Goal: Transaction & Acquisition: Purchase product/service

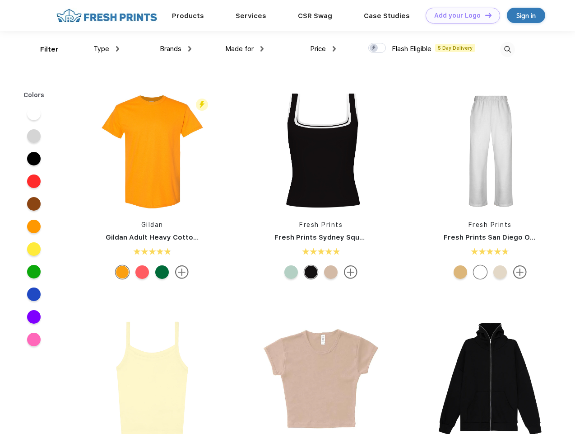
click at [460, 15] on link "Add your Logo Design Tool" at bounding box center [463, 16] width 75 height 16
click at [0, 0] on div "Design Tool" at bounding box center [0, 0] width 0 height 0
click at [485, 15] on link "Add your Logo Design Tool" at bounding box center [463, 16] width 75 height 16
click at [43, 49] on div "Filter" at bounding box center [49, 49] width 19 height 10
click at [107, 49] on span "Type" at bounding box center [102, 49] width 16 height 8
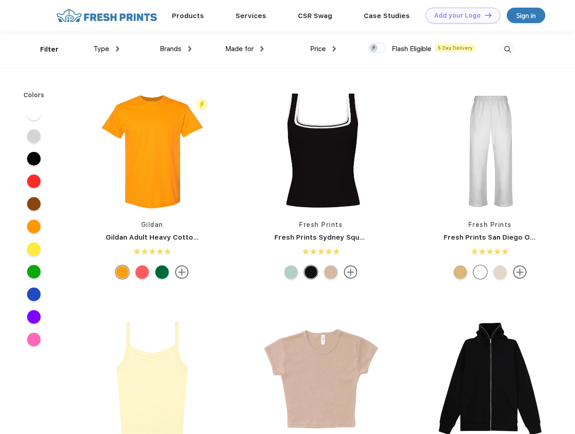
click at [176, 49] on span "Brands" at bounding box center [171, 49] width 22 height 8
click at [245, 49] on span "Made for" at bounding box center [239, 49] width 28 height 8
click at [323, 49] on span "Price" at bounding box center [318, 49] width 16 height 8
click at [378, 48] on div at bounding box center [378, 48] width 18 height 10
click at [374, 48] on input "checkbox" at bounding box center [372, 45] width 6 height 6
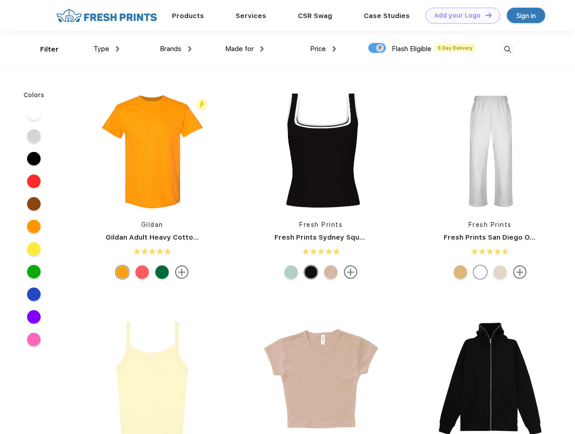
click at [508, 49] on img at bounding box center [508, 49] width 15 height 15
